Goal: Task Accomplishment & Management: Use online tool/utility

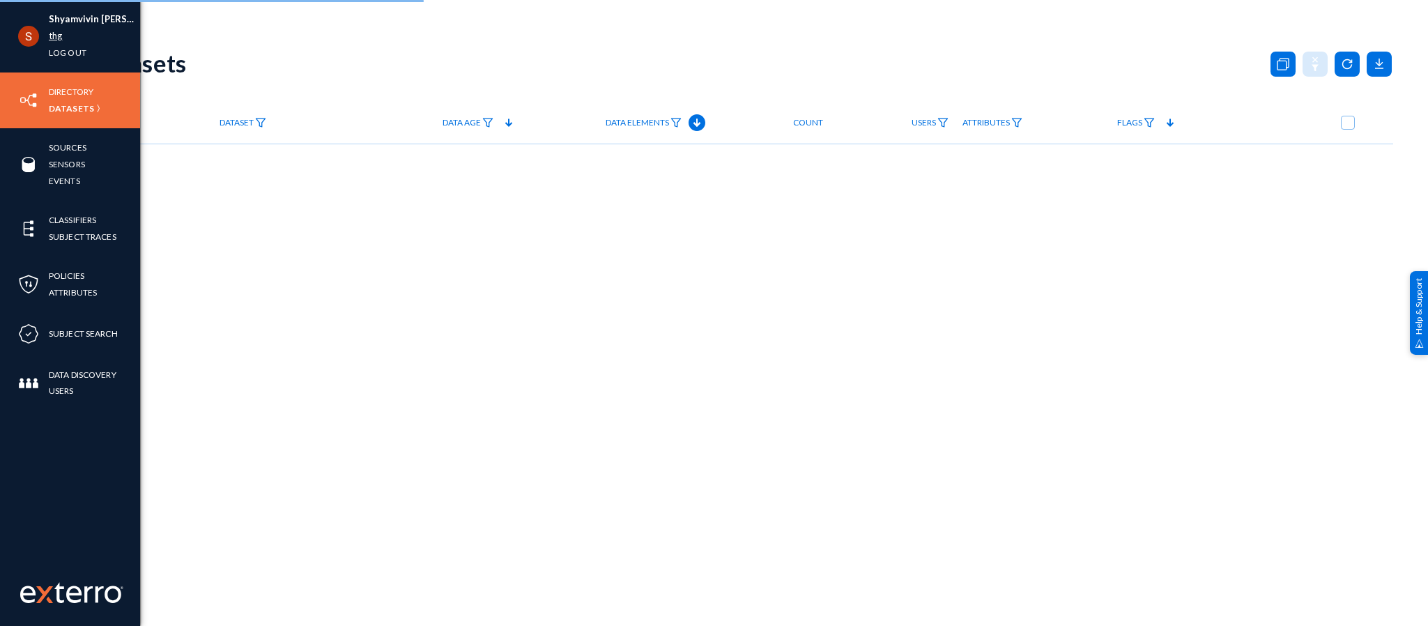
click at [49, 42] on link "thg" at bounding box center [55, 36] width 13 height 16
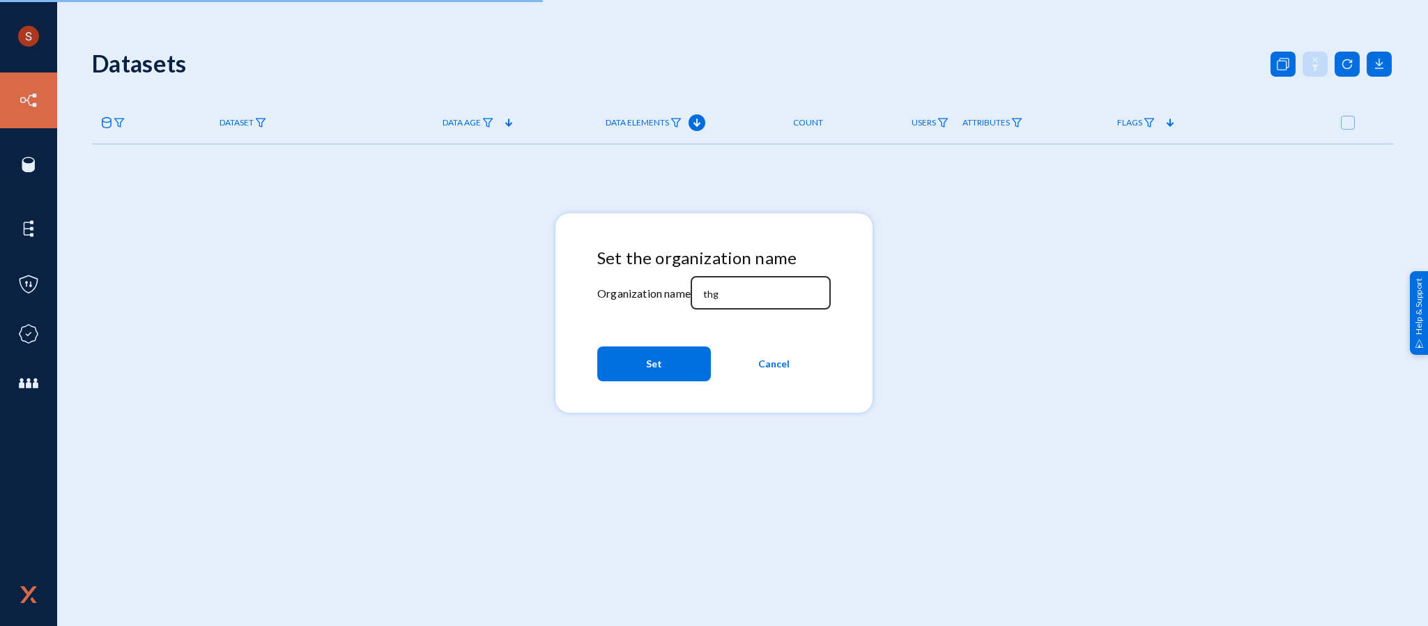
drag, startPoint x: 734, startPoint y: 306, endPoint x: 732, endPoint y: 298, distance: 8.5
click at [732, 298] on div "thg" at bounding box center [760, 291] width 125 height 36
click at [732, 298] on input "thg" at bounding box center [763, 294] width 120 height 13
click at [732, 298] on input "d" at bounding box center [763, 294] width 120 height 13
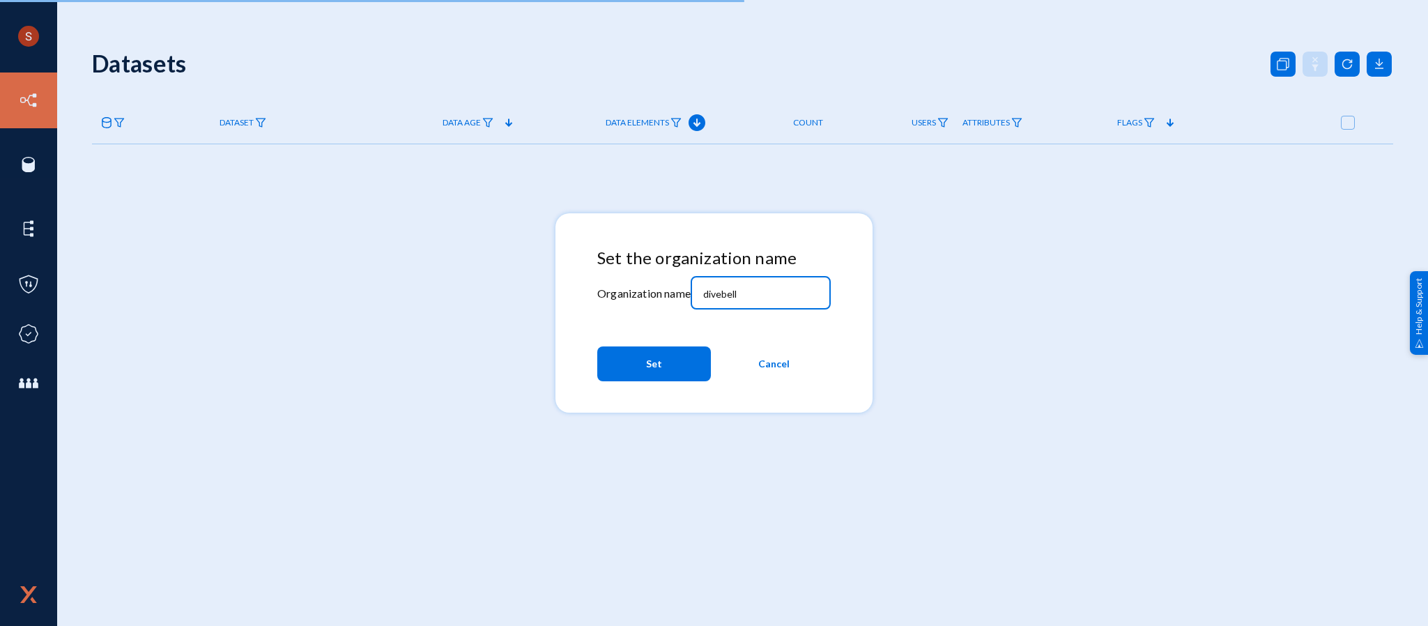
type input "divebell"
click at [655, 354] on span "Set" at bounding box center [654, 363] width 16 height 25
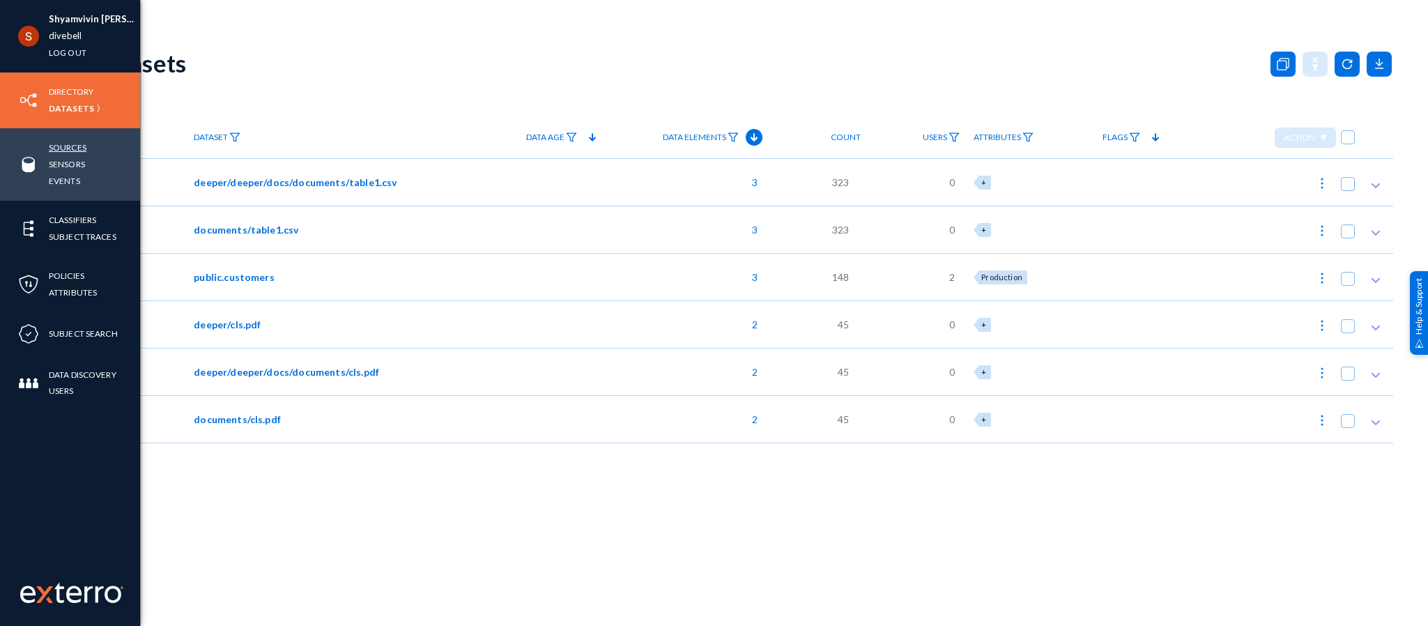
click at [52, 151] on link "Sources" at bounding box center [68, 147] width 38 height 16
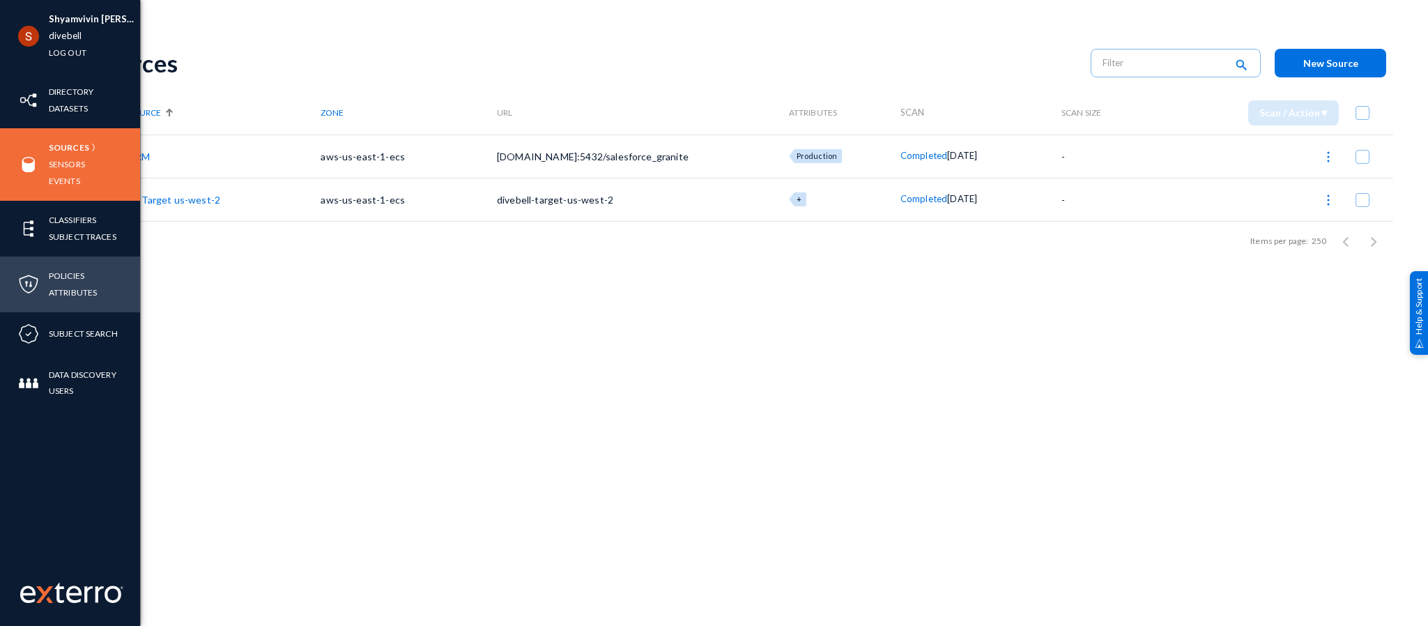
click at [90, 280] on li "Policies" at bounding box center [73, 276] width 48 height 17
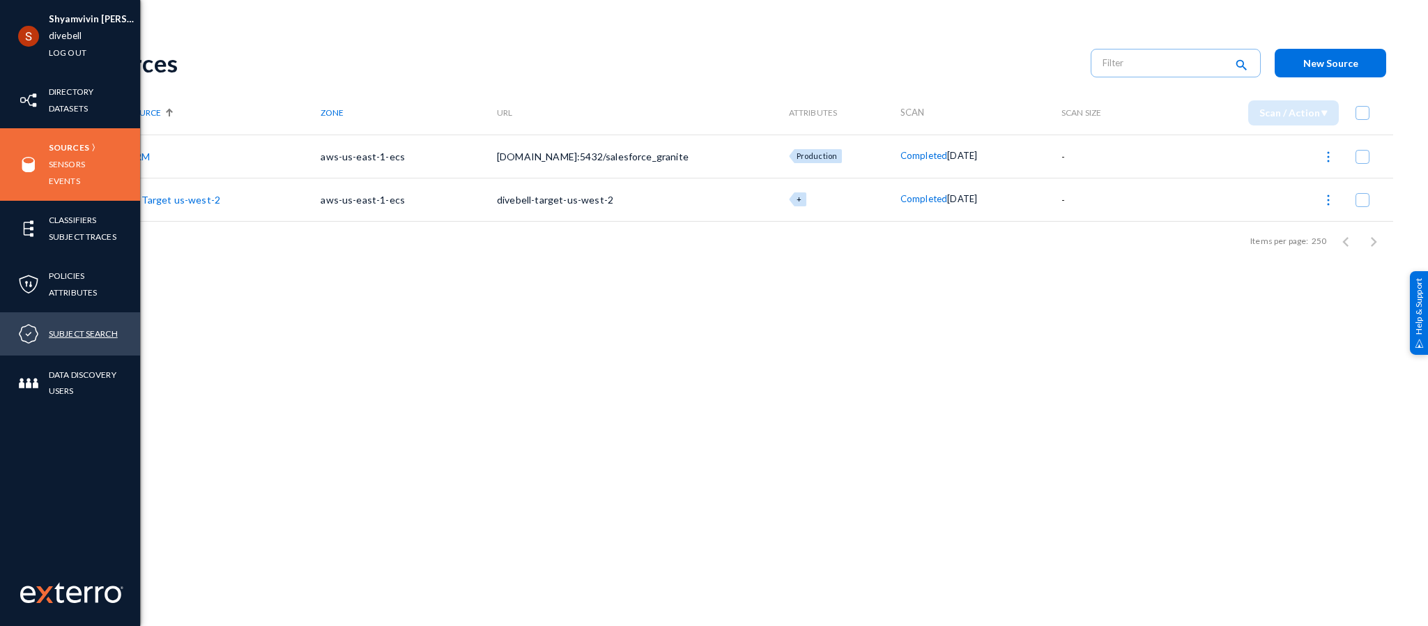
click at [69, 333] on link "Subject Search" at bounding box center [83, 333] width 69 height 16
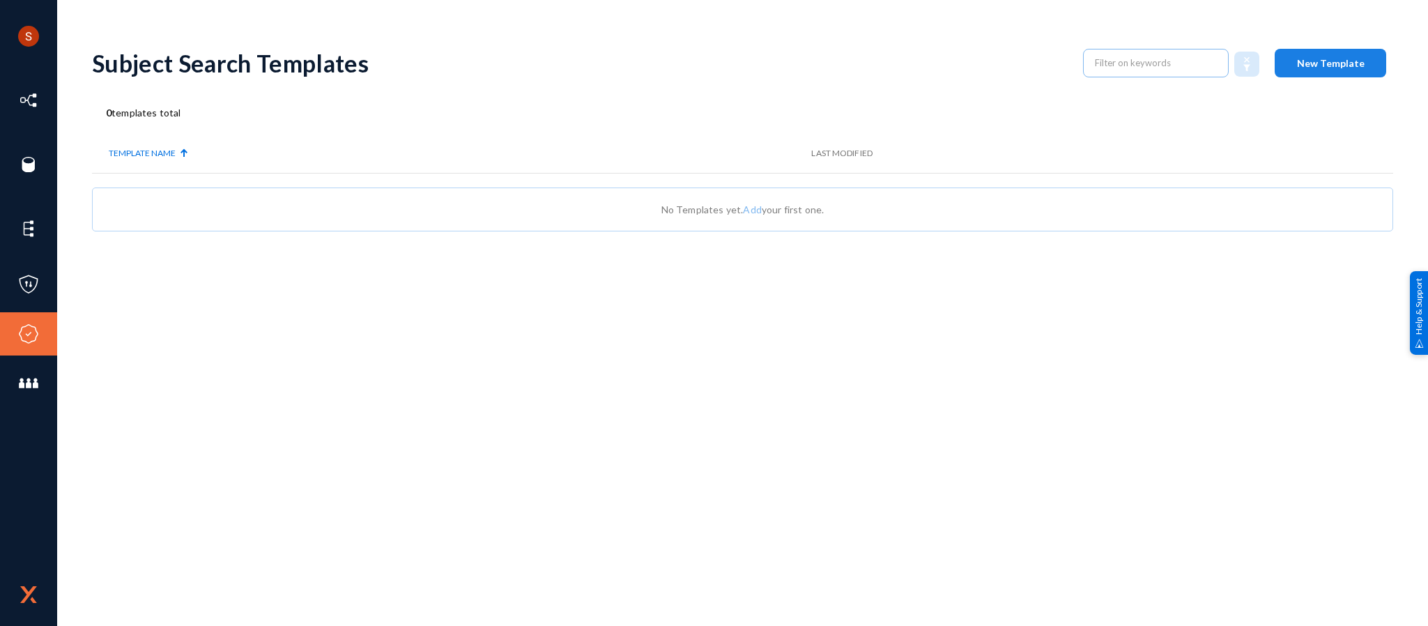
click at [1332, 73] on button "New Template" at bounding box center [1330, 63] width 111 height 29
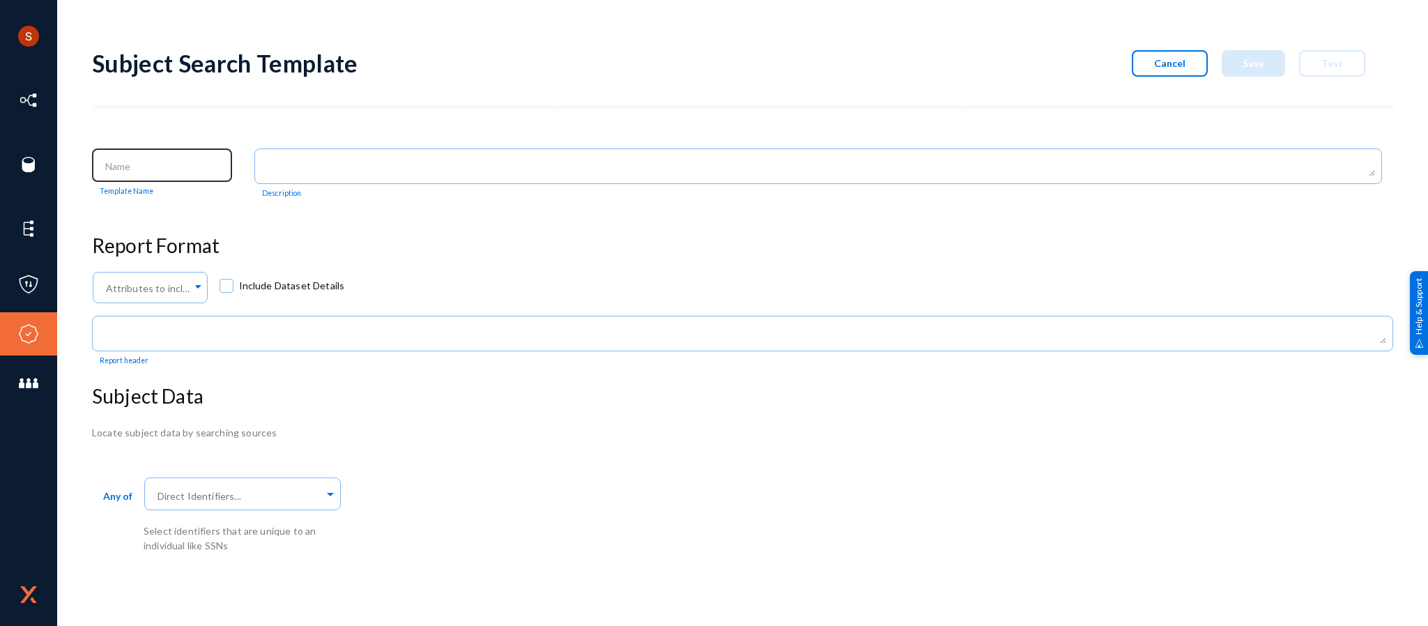
click at [159, 157] on div at bounding box center [162, 164] width 125 height 36
type input "E"
type input "SSIN Search"
click at [468, 286] on div "Attributes to include in report... Include Dataset Details" at bounding box center [742, 291] width 1301 height 45
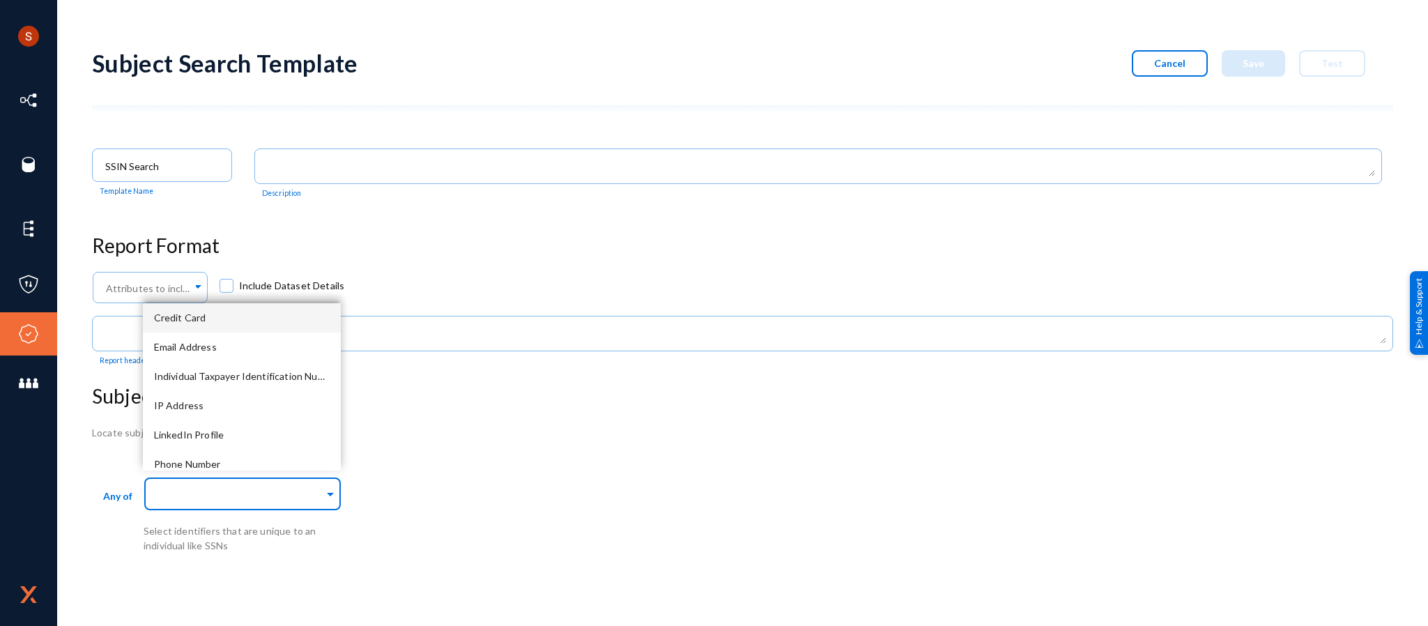
click at [239, 500] on input "text" at bounding box center [239, 495] width 169 height 13
click at [210, 324] on div "Credit Card" at bounding box center [242, 317] width 198 height 29
click at [217, 325] on div "Email Address" at bounding box center [242, 317] width 198 height 29
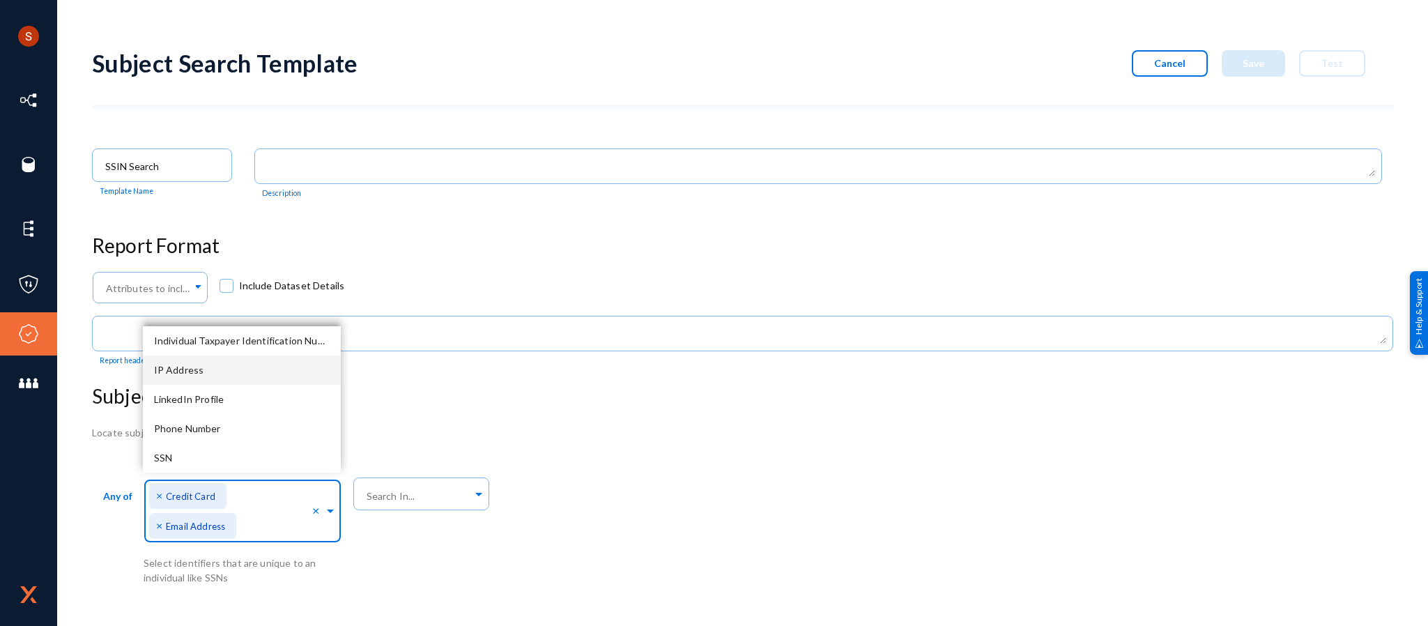
click at [220, 373] on div "IP Address" at bounding box center [242, 369] width 198 height 29
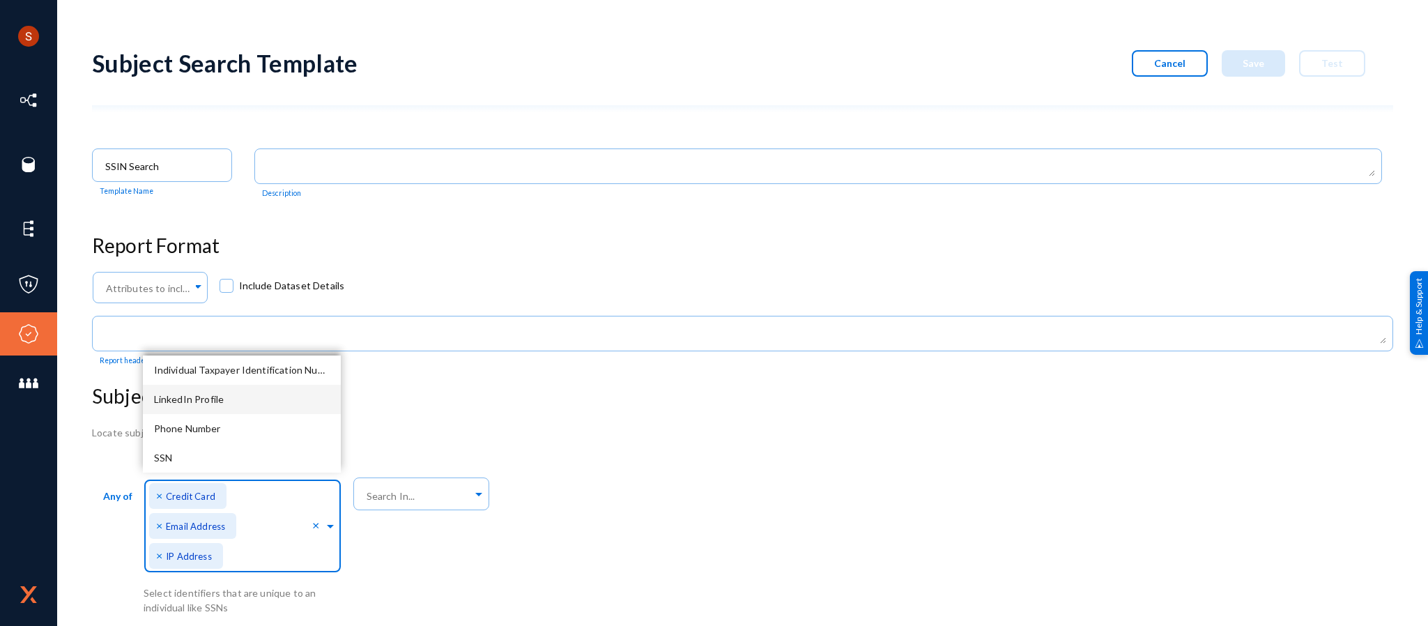
click at [220, 389] on div "LinkedIn Profile" at bounding box center [242, 399] width 198 height 29
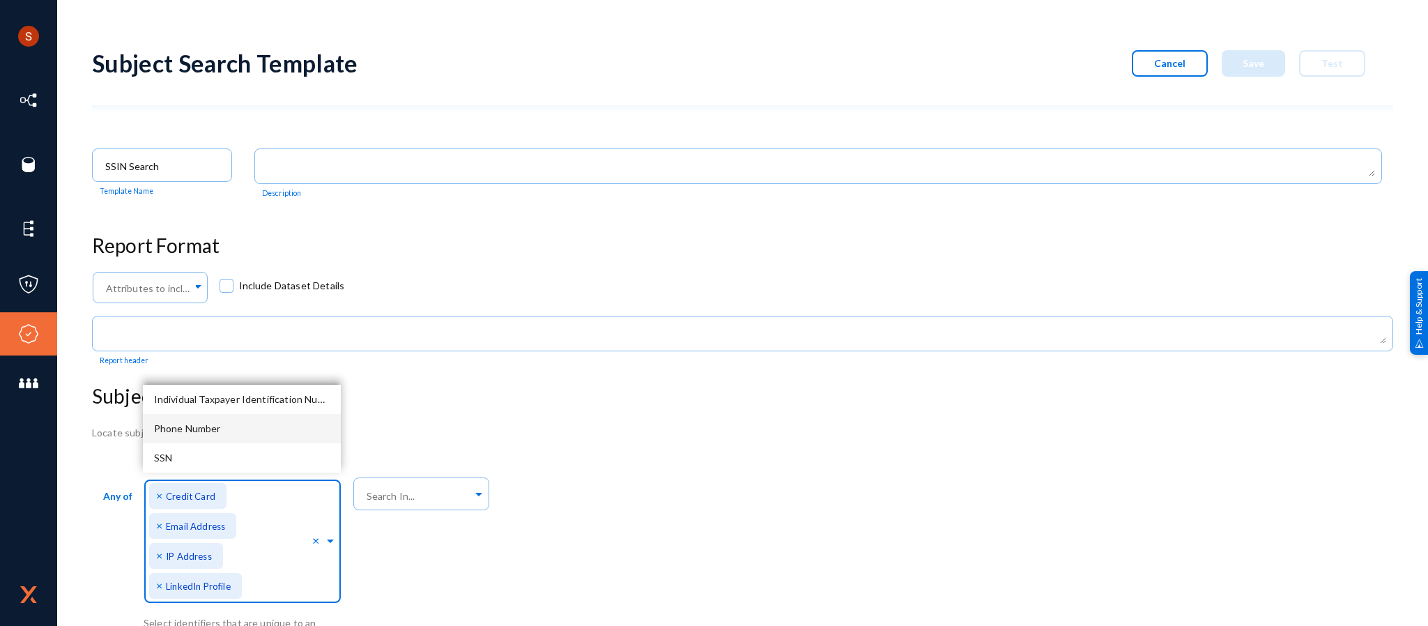
click at [222, 421] on div "Phone Number" at bounding box center [242, 428] width 198 height 29
click at [222, 446] on div "SSN" at bounding box center [242, 457] width 198 height 29
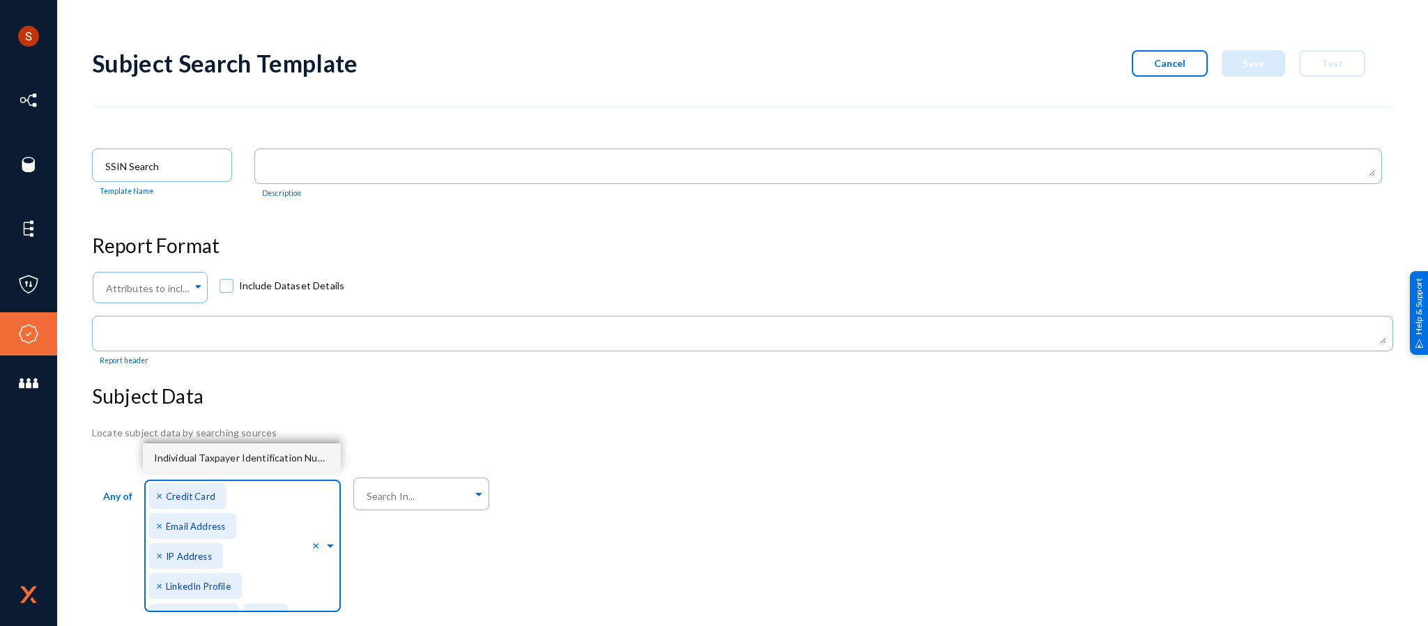
click at [226, 444] on div "Individual Taxpayer Identification Number" at bounding box center [242, 457] width 198 height 29
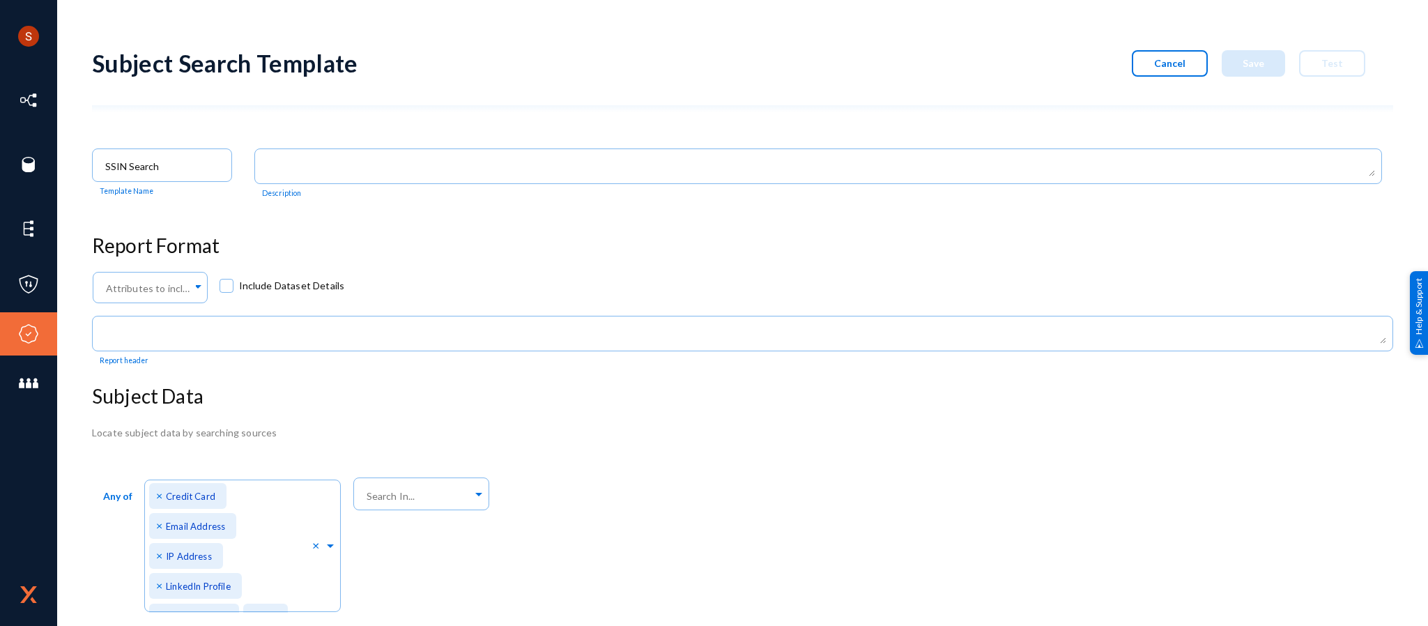
click at [628, 401] on h3 "Subject Data" at bounding box center [742, 397] width 1301 height 24
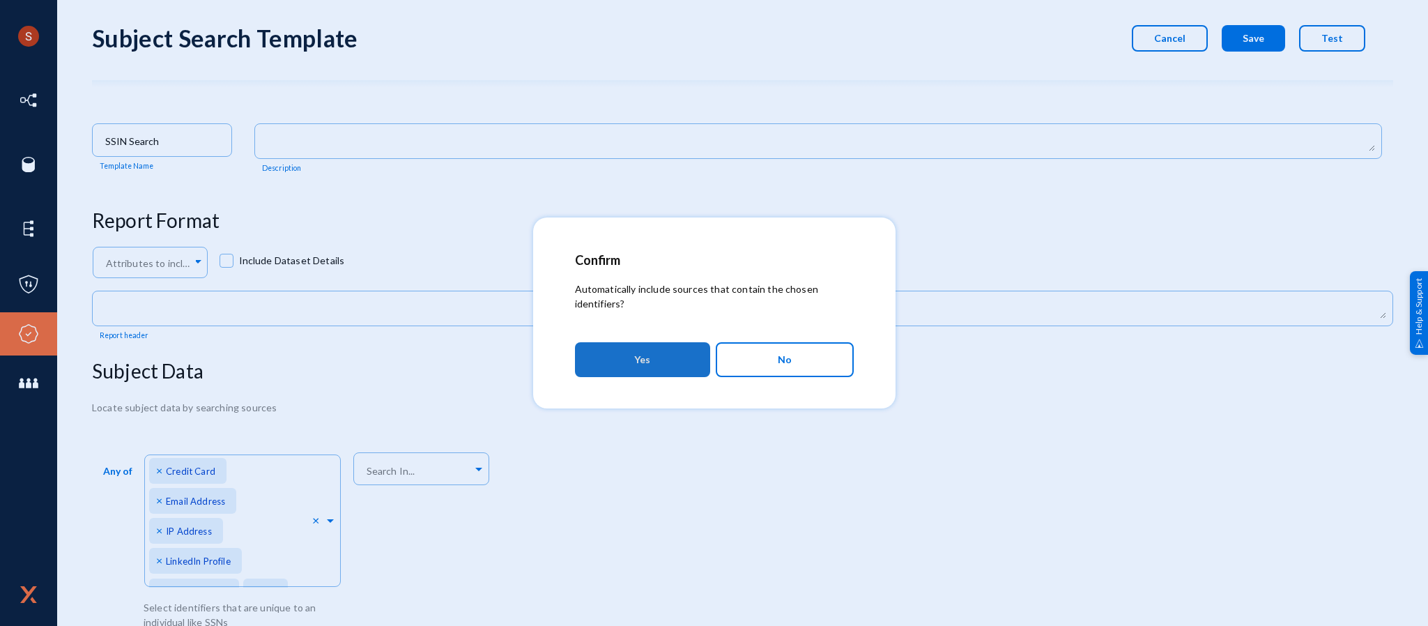
click at [626, 347] on button "Yes" at bounding box center [642, 359] width 135 height 35
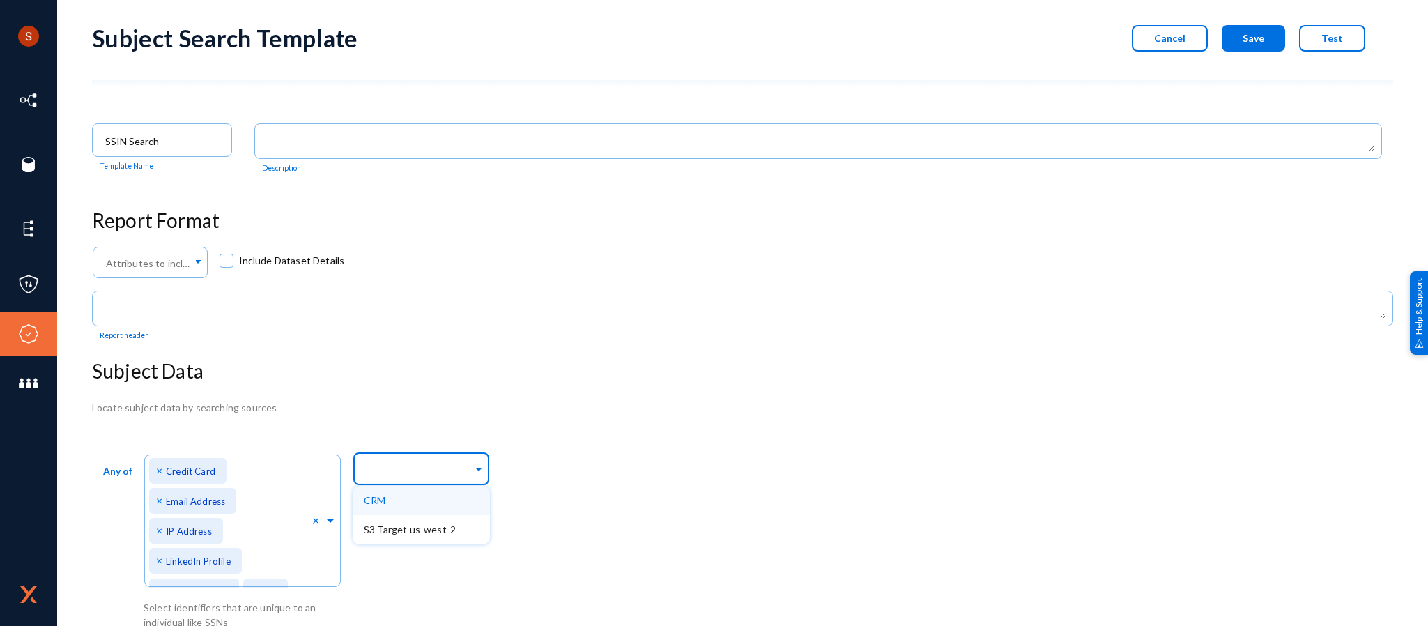
click at [440, 465] on input "text" at bounding box center [418, 470] width 109 height 13
click at [421, 500] on div "CRM" at bounding box center [421, 500] width 137 height 29
click at [471, 493] on div "S3 Target us-west-2" at bounding box center [451, 500] width 197 height 29
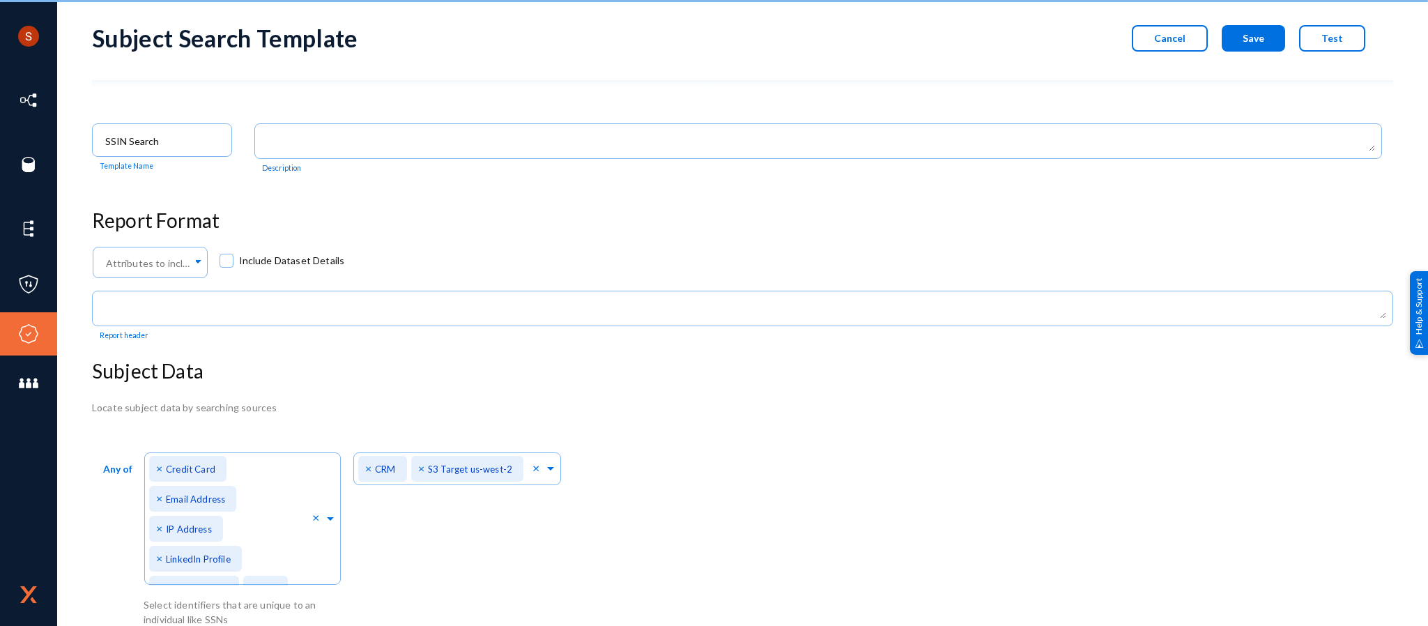
click at [755, 465] on div "Any of Direct Identifiers... × Credit Card × Email Address × IP Address × Linke…" at bounding box center [742, 537] width 1301 height 179
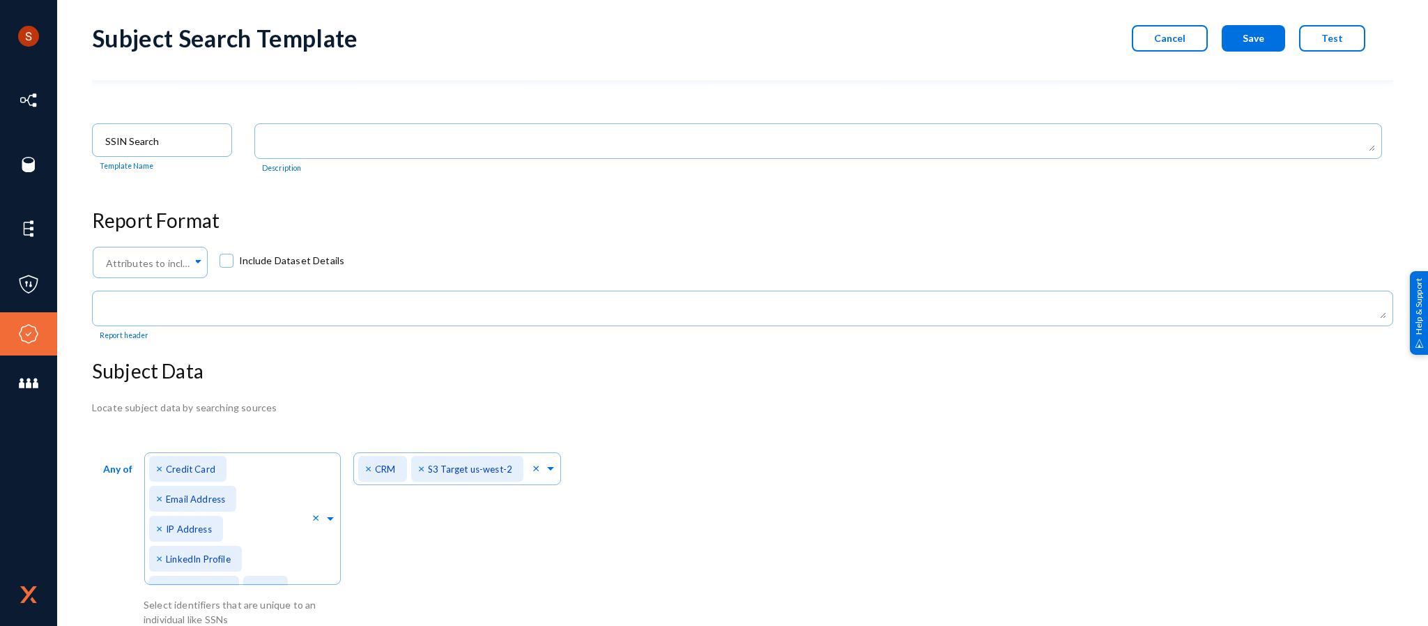
click at [748, 74] on div "Subject Search Template Cancel Save Test" at bounding box center [742, 48] width 1301 height 77
click at [1238, 29] on button "Save" at bounding box center [1253, 38] width 63 height 26
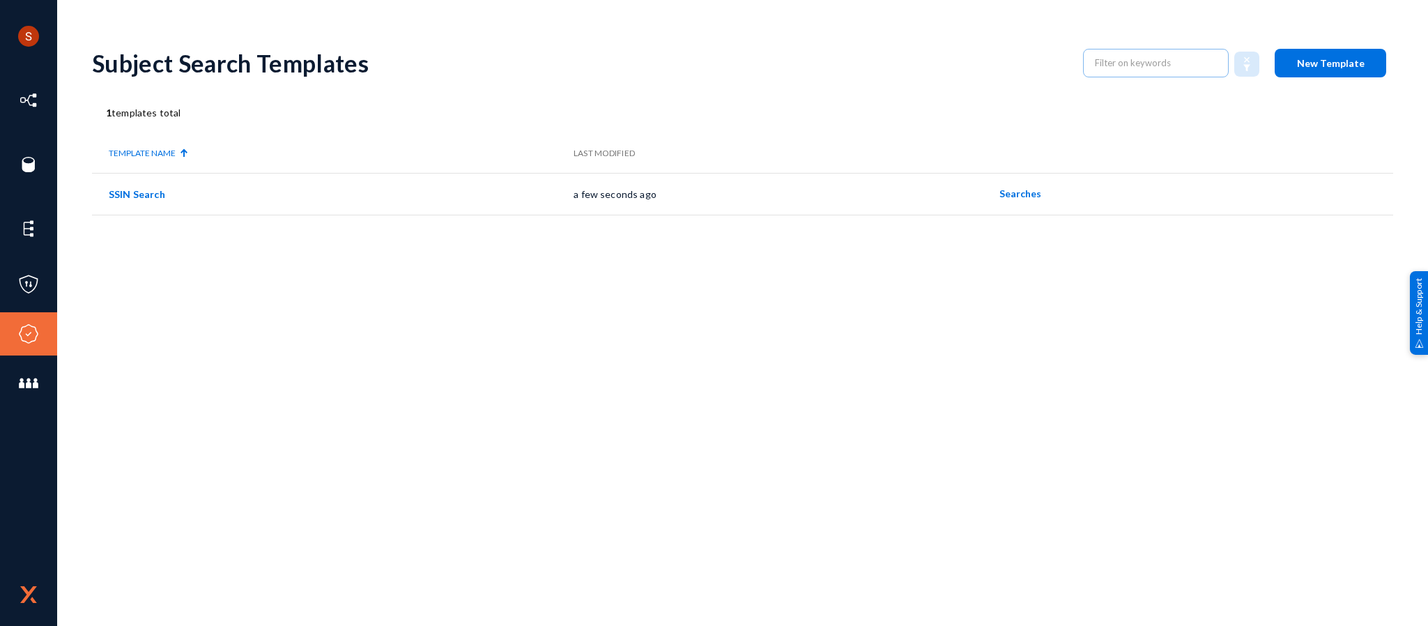
click at [1355, 222] on div "Subject Search Templates New Template 1 templates total Template Name Last Modi…" at bounding box center [742, 244] width 1301 height 418
